Goal: Obtain resource: Obtain resource

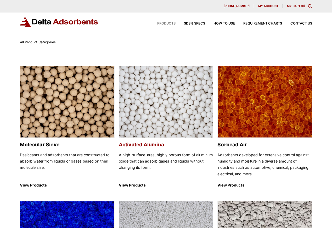
click at [152, 145] on h2 "Activated Alumina" at bounding box center [166, 145] width 95 height 6
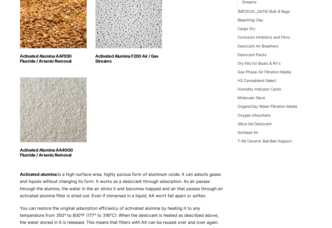
scroll to position [104, 0]
click at [133, 56] on h2 "Activated Alumina F200 Air / Gas Streams (3)" at bounding box center [128, 59] width 67 height 10
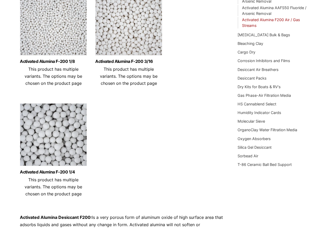
scroll to position [104, 0]
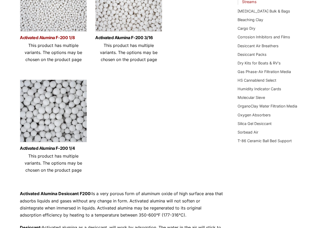
click at [46, 38] on link "Activated Alumina F-200 1/8" at bounding box center [53, 38] width 67 height 4
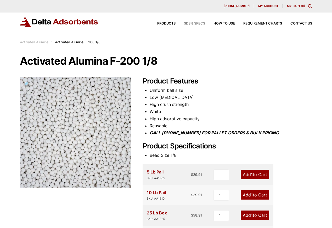
click at [190, 23] on span "SDS & SPECS" at bounding box center [194, 23] width 21 height 3
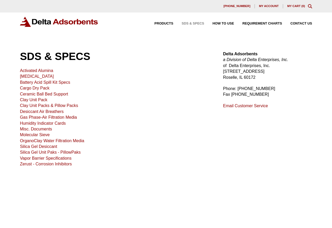
click at [48, 71] on link "Activated Alumina" at bounding box center [36, 70] width 33 height 4
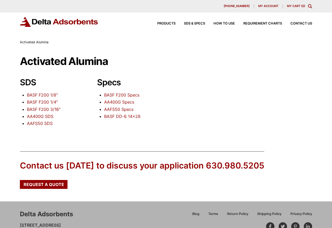
click at [50, 95] on link "BASF F200 1/8″" at bounding box center [42, 94] width 31 height 5
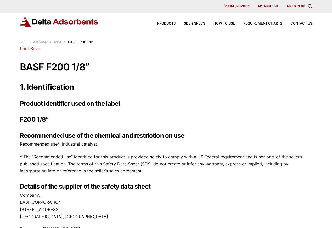
click at [25, 48] on link "Print" at bounding box center [24, 48] width 9 height 5
